Goal: Check status: Check status

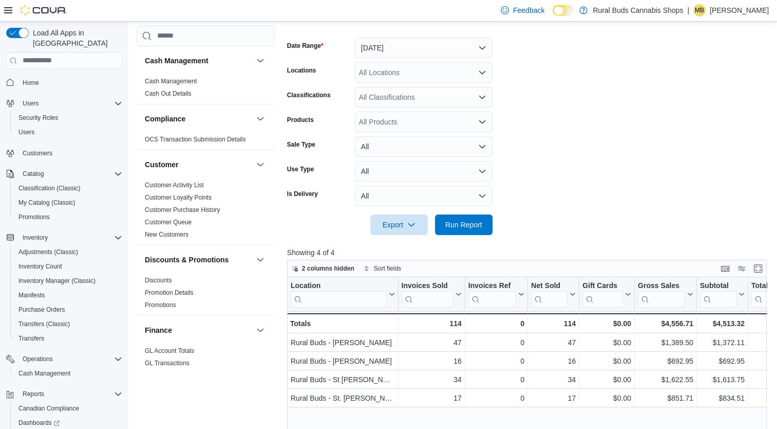
scroll to position [308, 0]
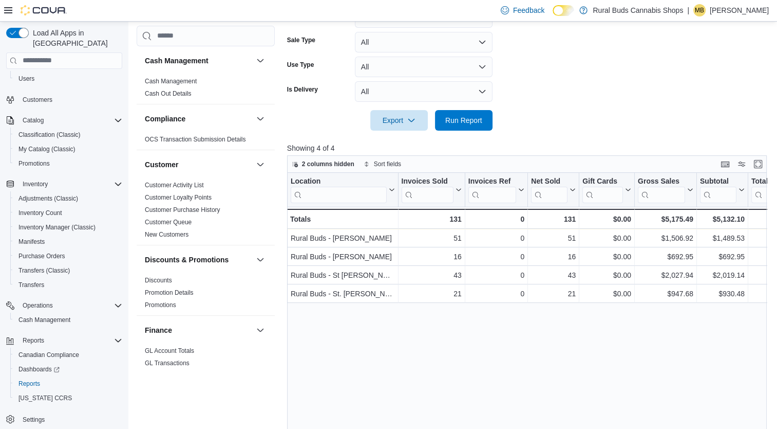
scroll to position [325, 0]
